Goal: Task Accomplishment & Management: Use online tool/utility

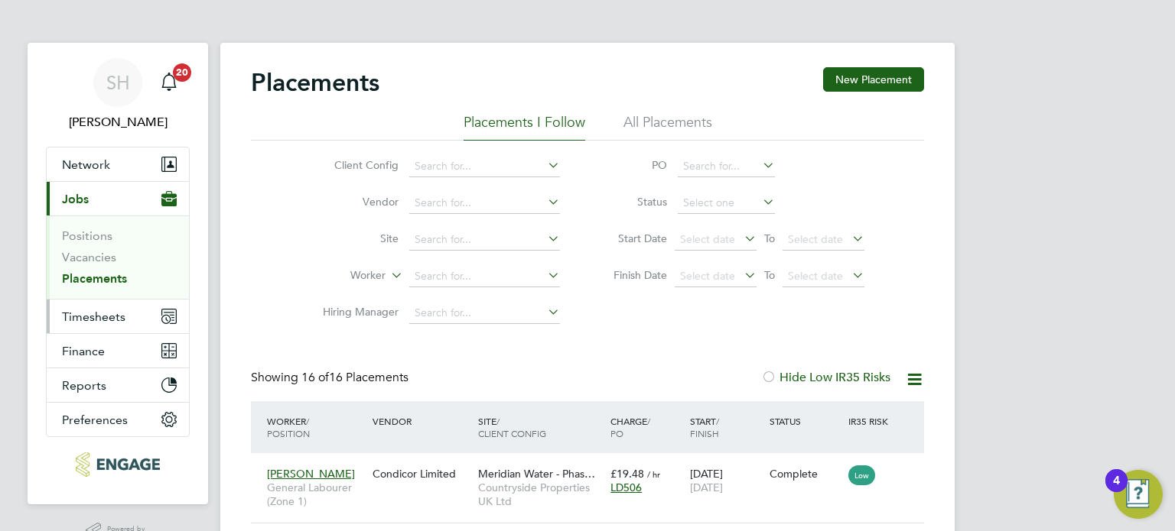
click at [92, 312] on span "Timesheets" at bounding box center [93, 317] width 63 height 15
click at [102, 310] on span "Timesheets" at bounding box center [93, 317] width 63 height 15
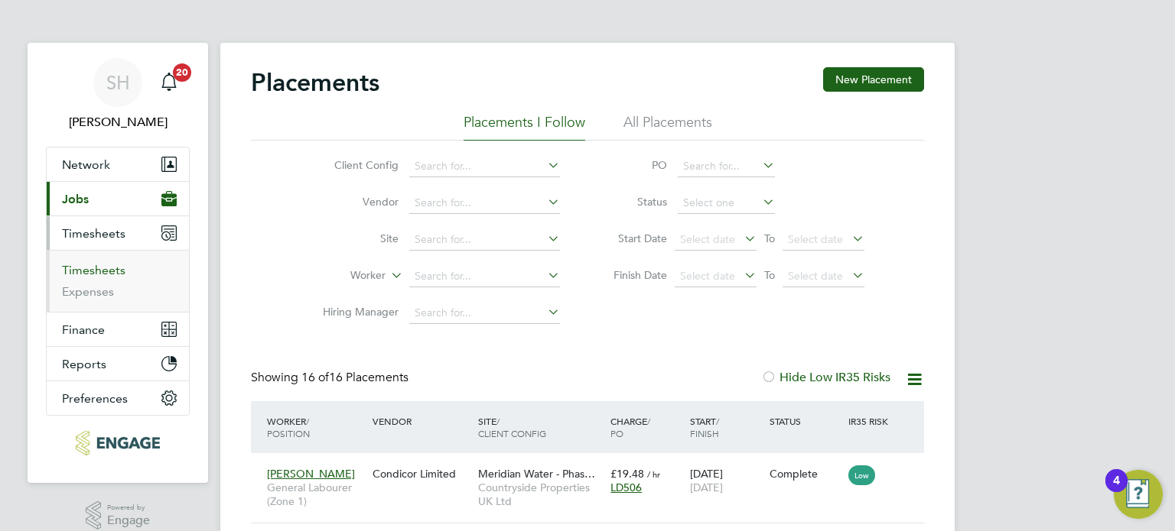
click at [101, 263] on link "Timesheets" at bounding box center [93, 270] width 63 height 15
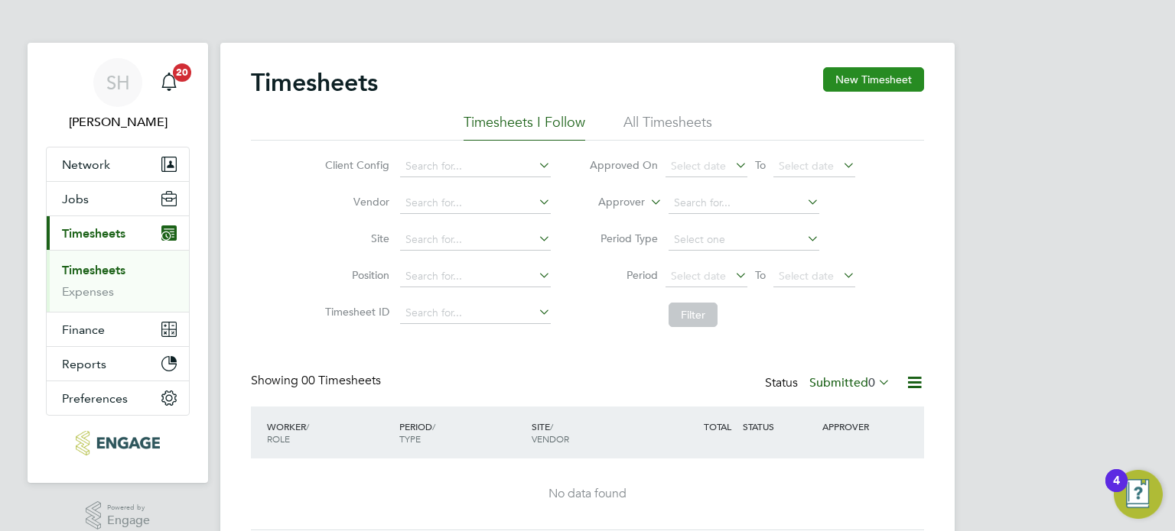
click at [860, 78] on button "New Timesheet" at bounding box center [873, 79] width 101 height 24
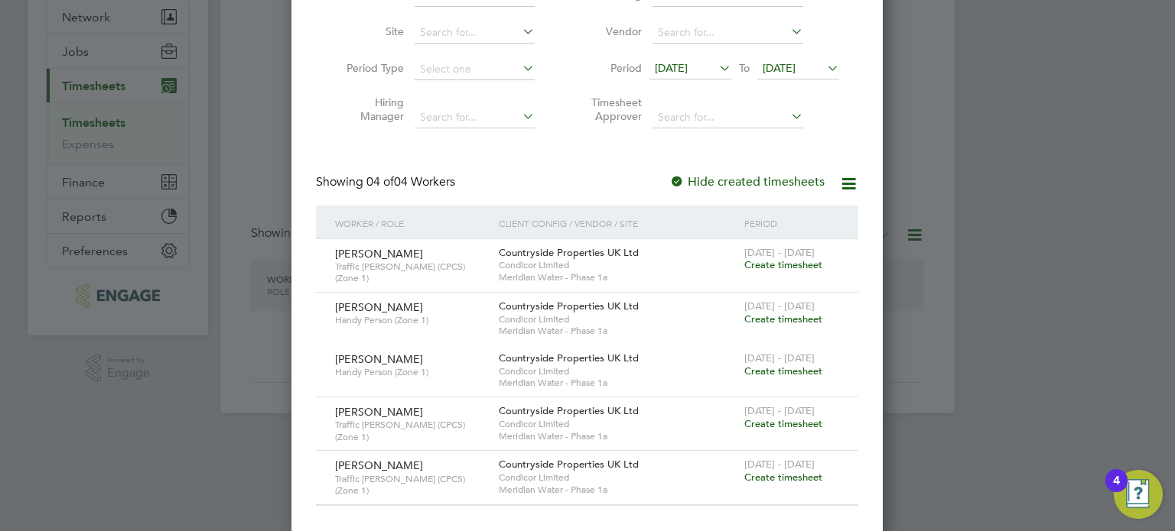
click at [716, 66] on icon at bounding box center [716, 67] width 0 height 21
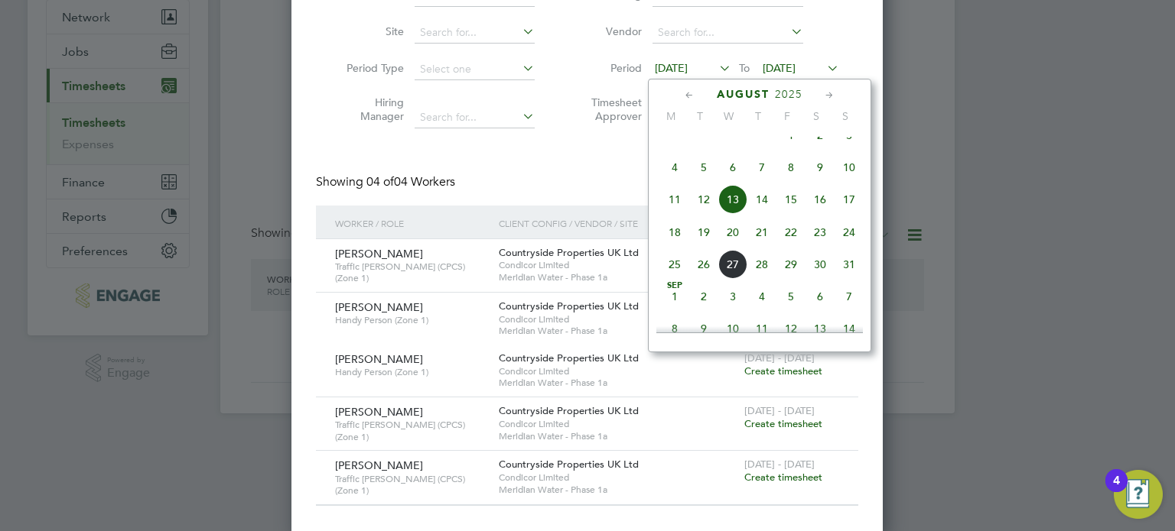
click at [675, 247] on span "18" at bounding box center [674, 232] width 29 height 29
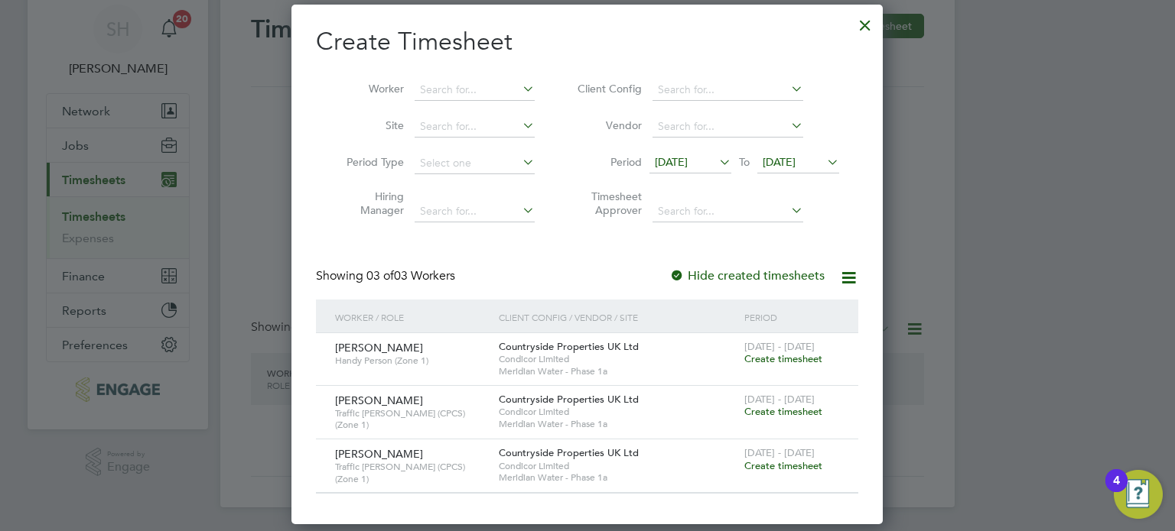
click at [824, 162] on icon at bounding box center [824, 161] width 0 height 21
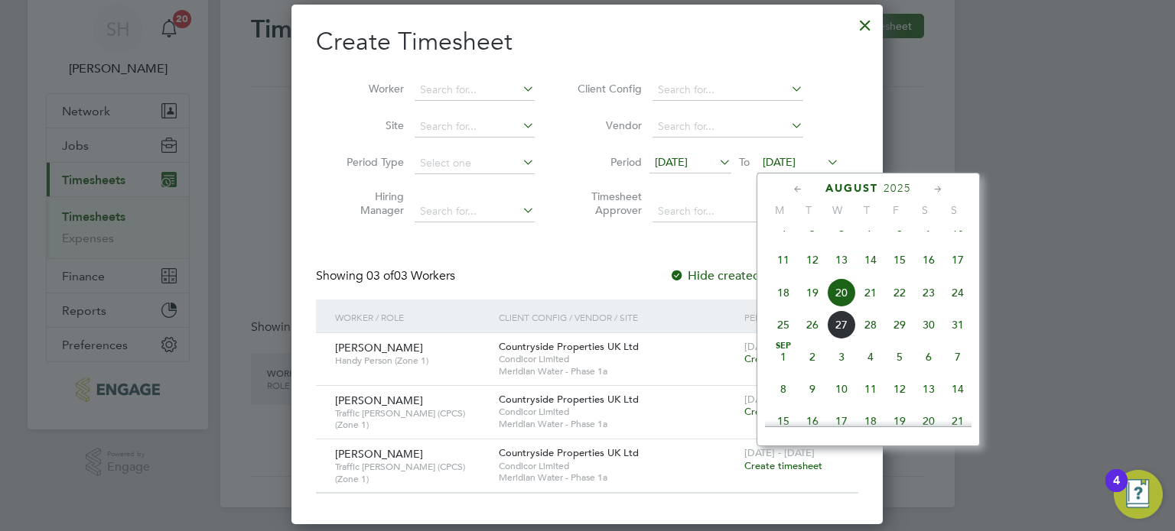
click at [960, 307] on span "24" at bounding box center [957, 292] width 29 height 29
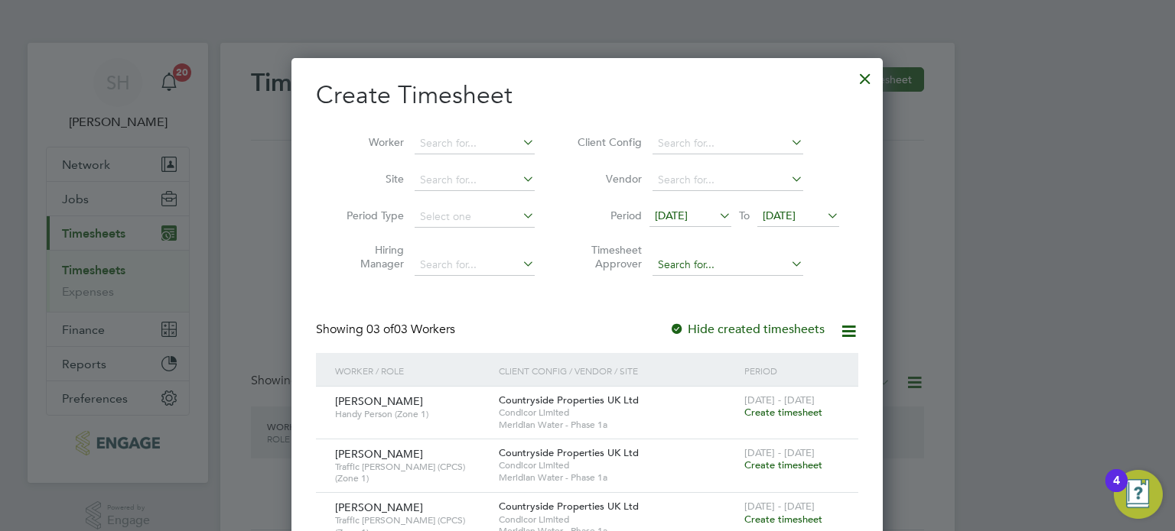
scroll to position [54, 0]
